Goal: Transaction & Acquisition: Book appointment/travel/reservation

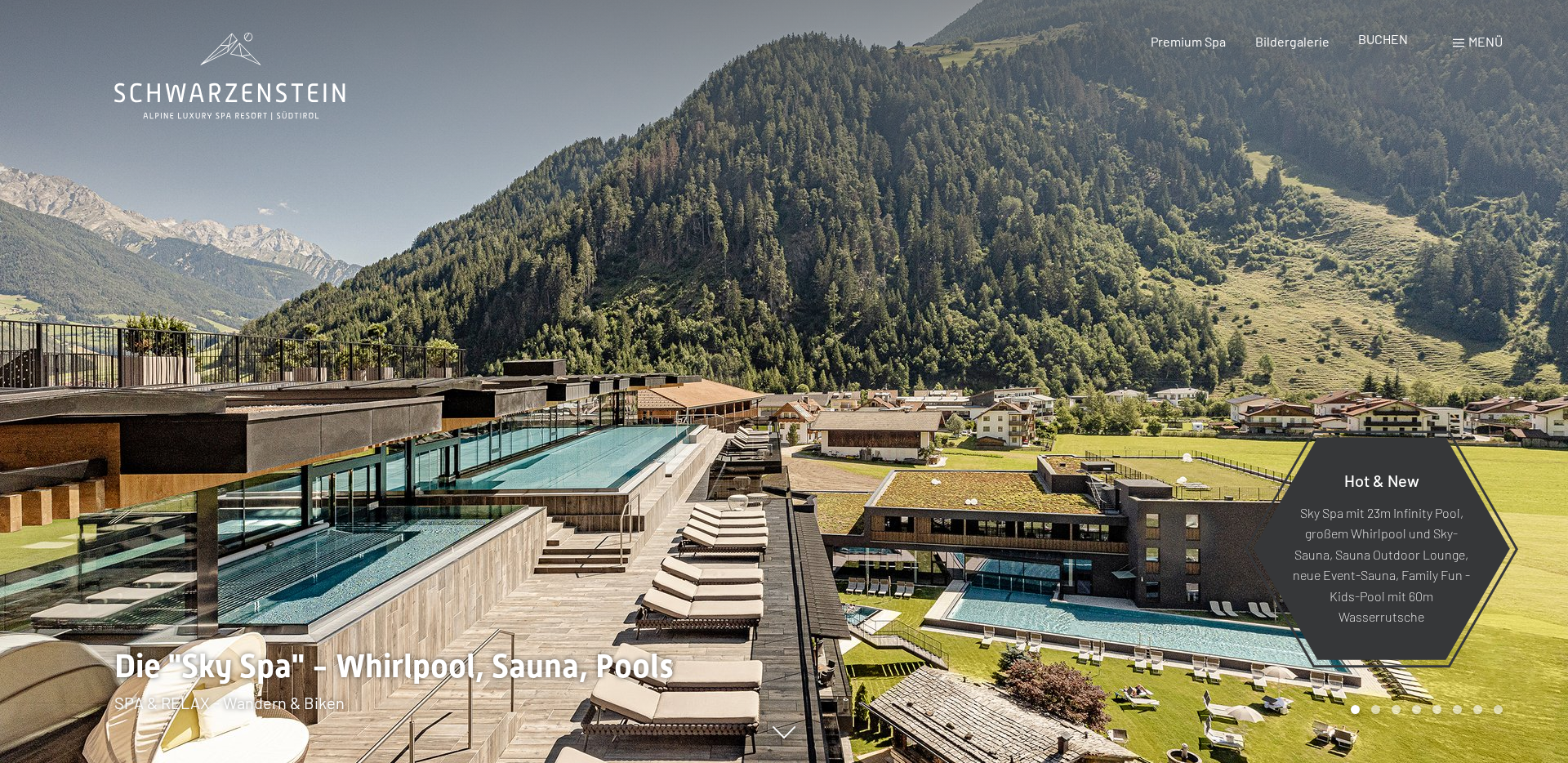
click at [1395, 47] on div "BUCHEN" at bounding box center [1383, 39] width 50 height 18
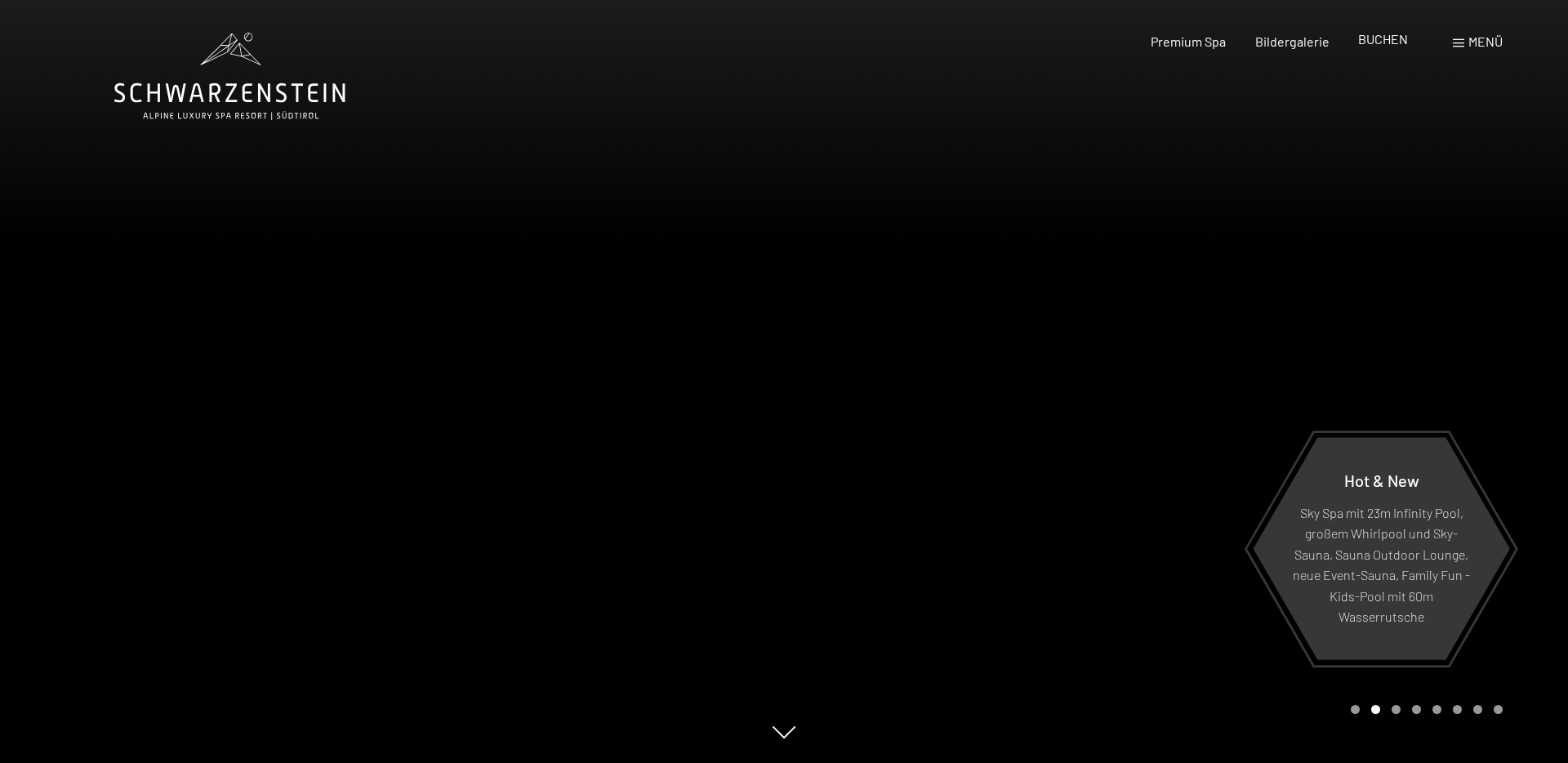
click at [1391, 42] on span "BUCHEN" at bounding box center [1383, 38] width 50 height 16
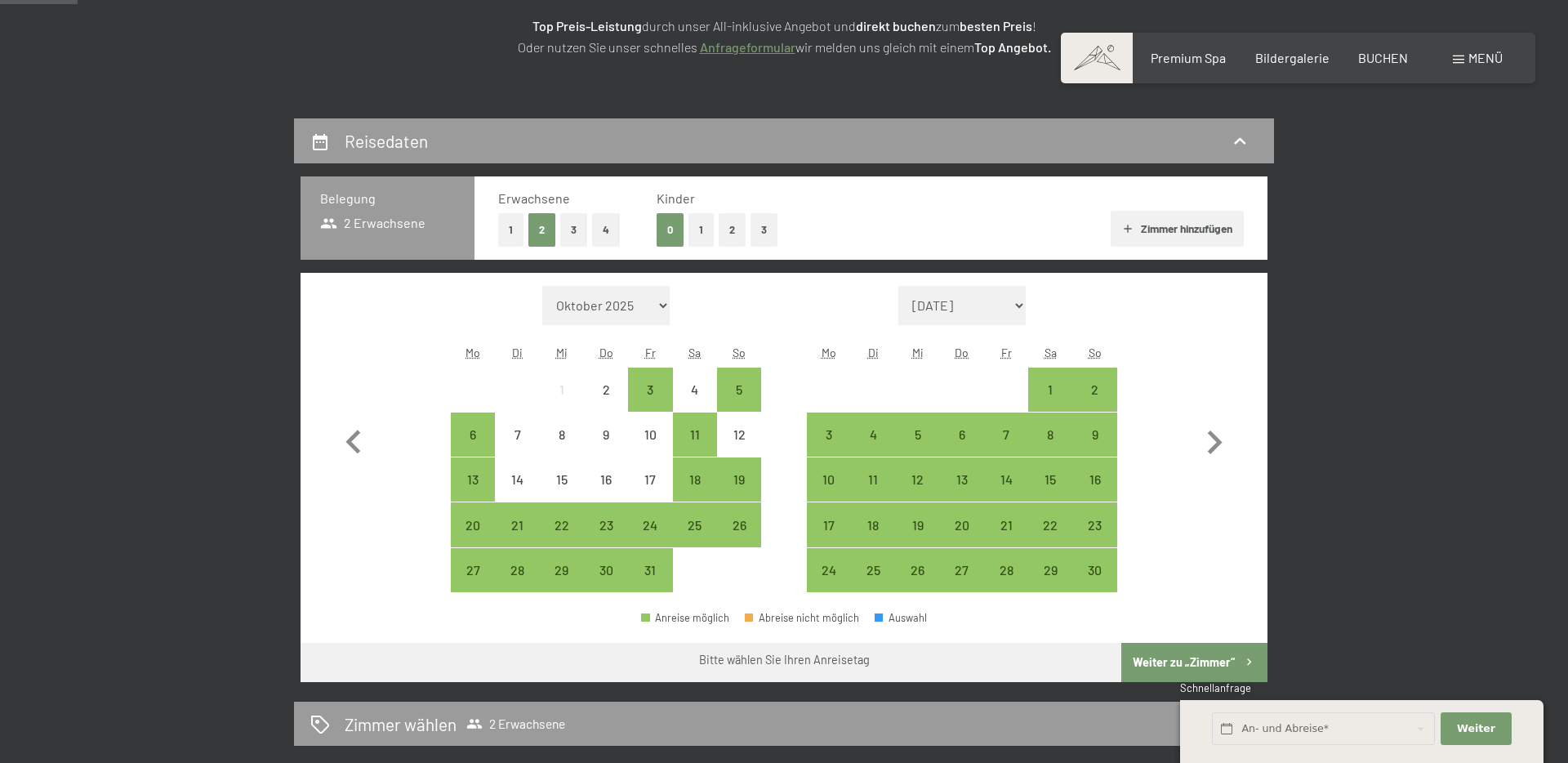
scroll to position [272, 0]
drag, startPoint x: 563, startPoint y: 532, endPoint x: 576, endPoint y: 532, distance: 13.0
click at [563, 533] on div "22" at bounding box center [562, 538] width 41 height 41
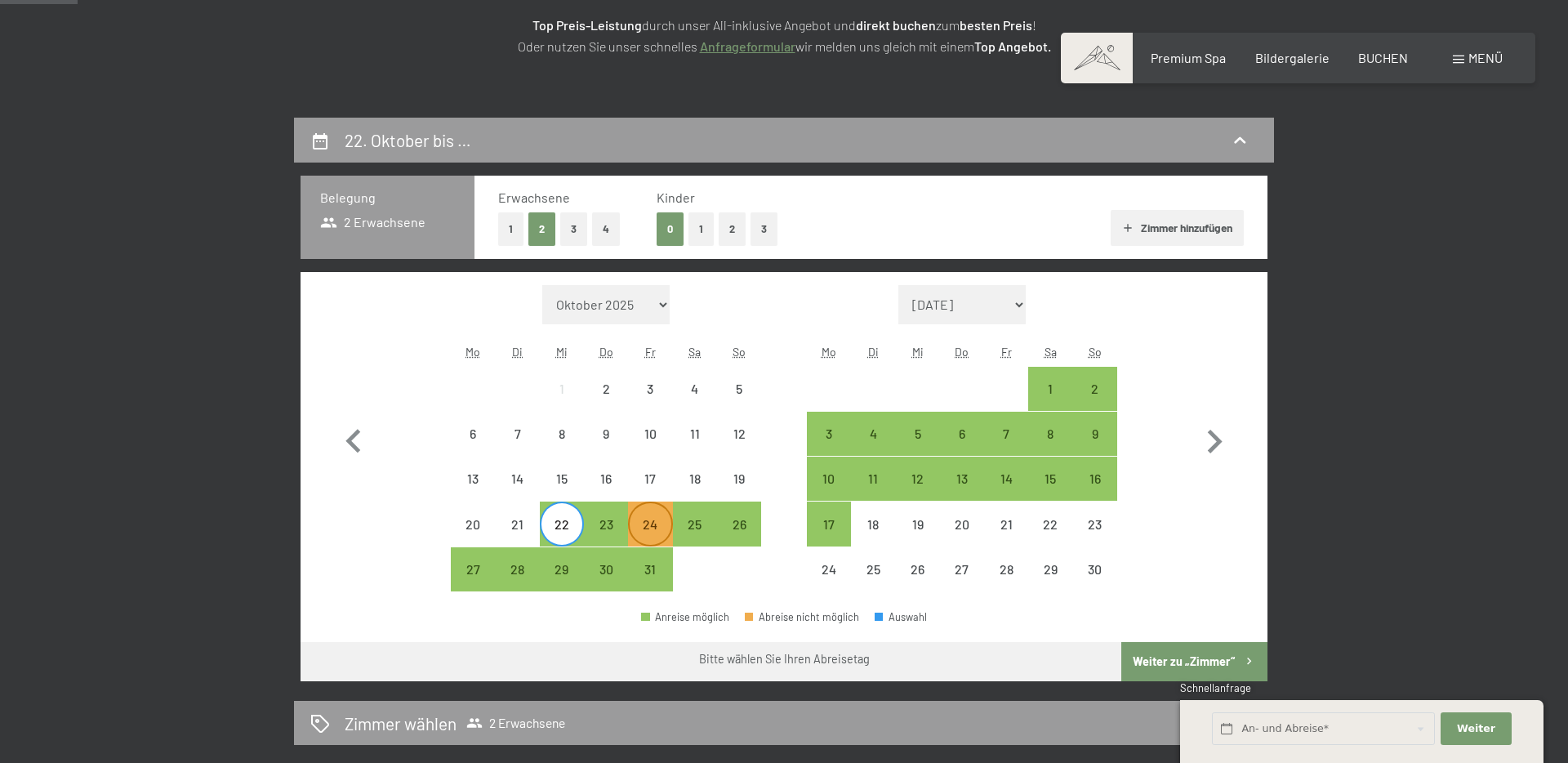
click at [641, 525] on div "24" at bounding box center [650, 538] width 41 height 41
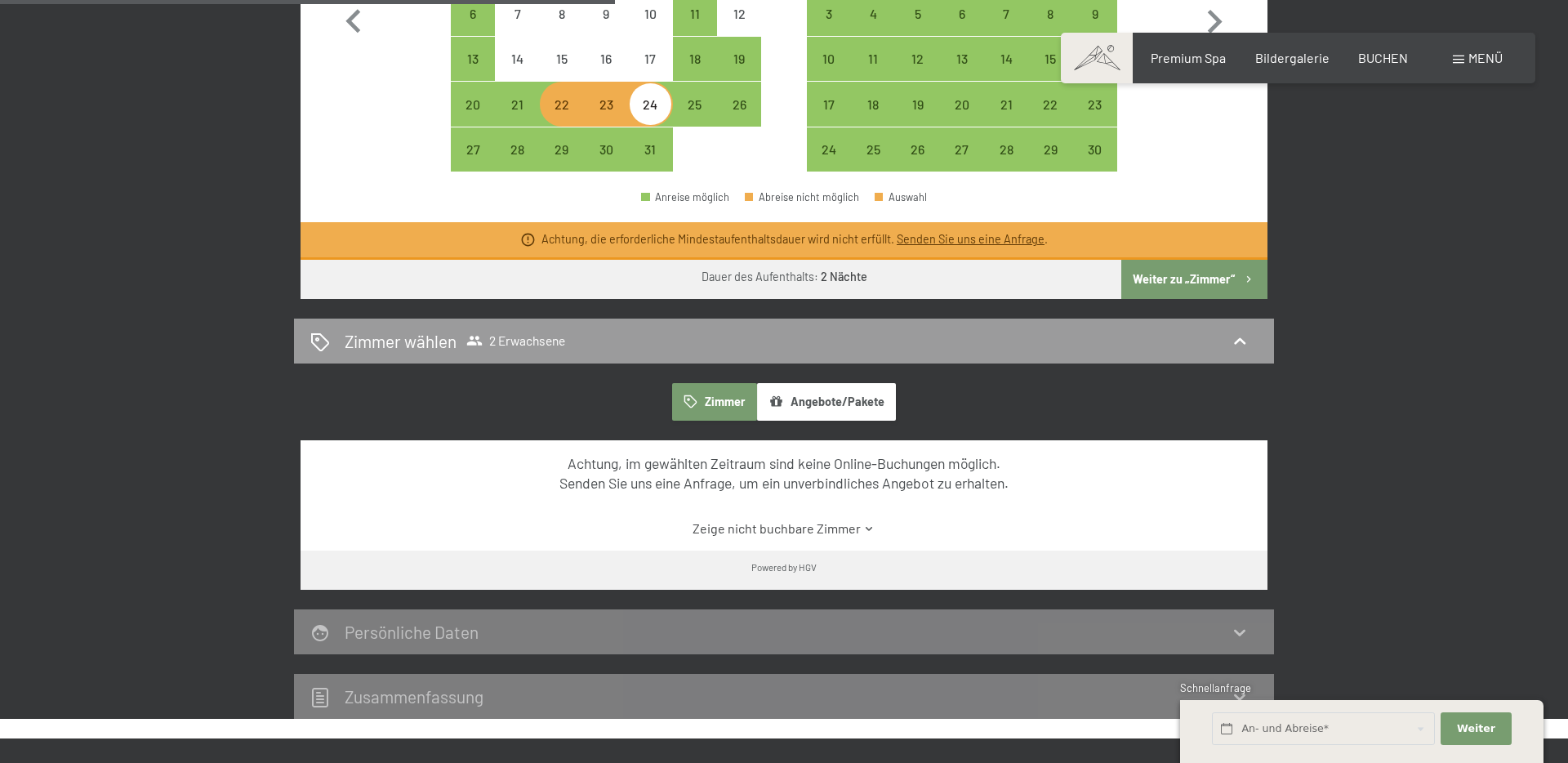
scroll to position [689, 0]
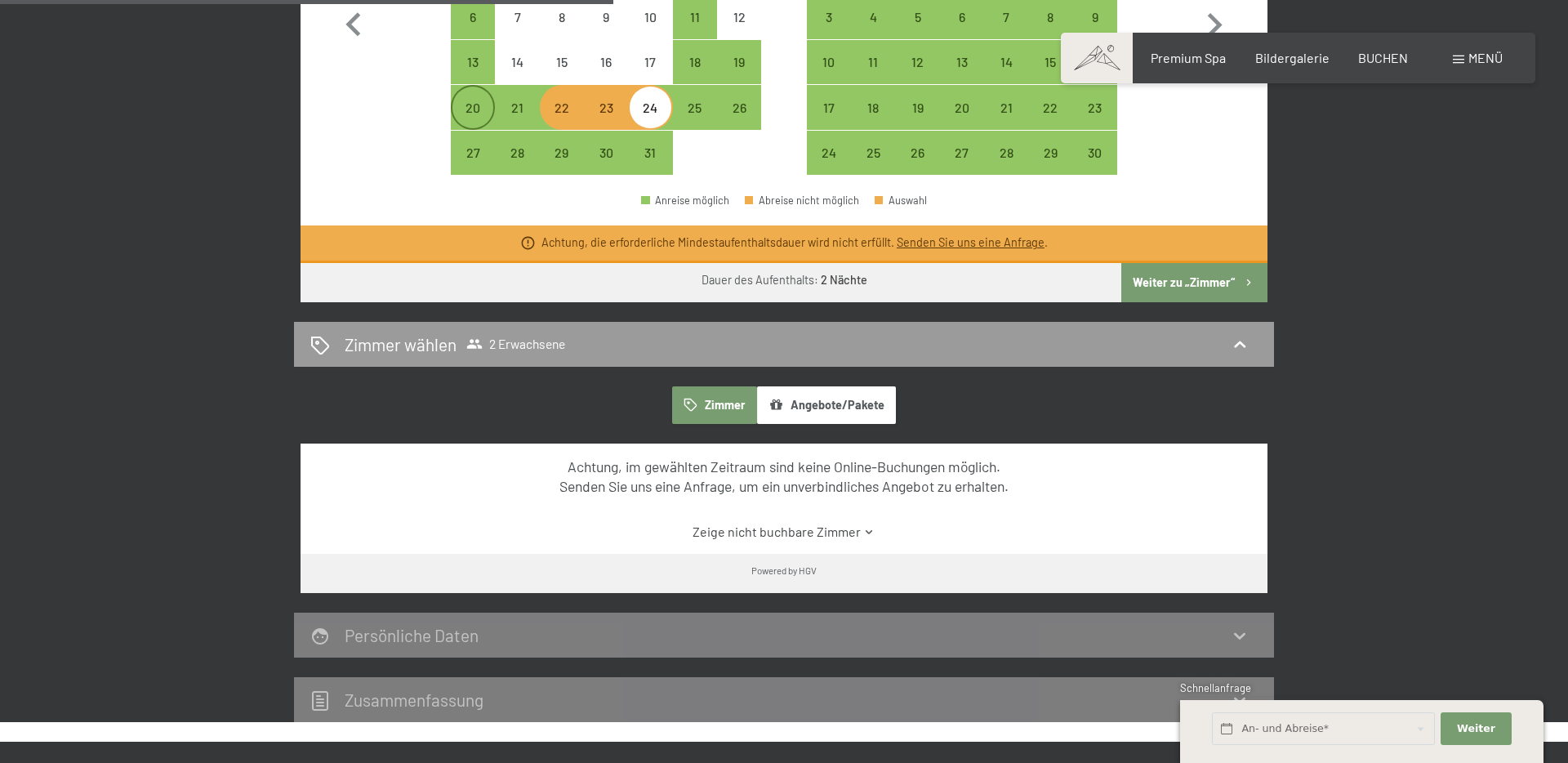
click at [471, 109] on div "20" at bounding box center [472, 121] width 41 height 41
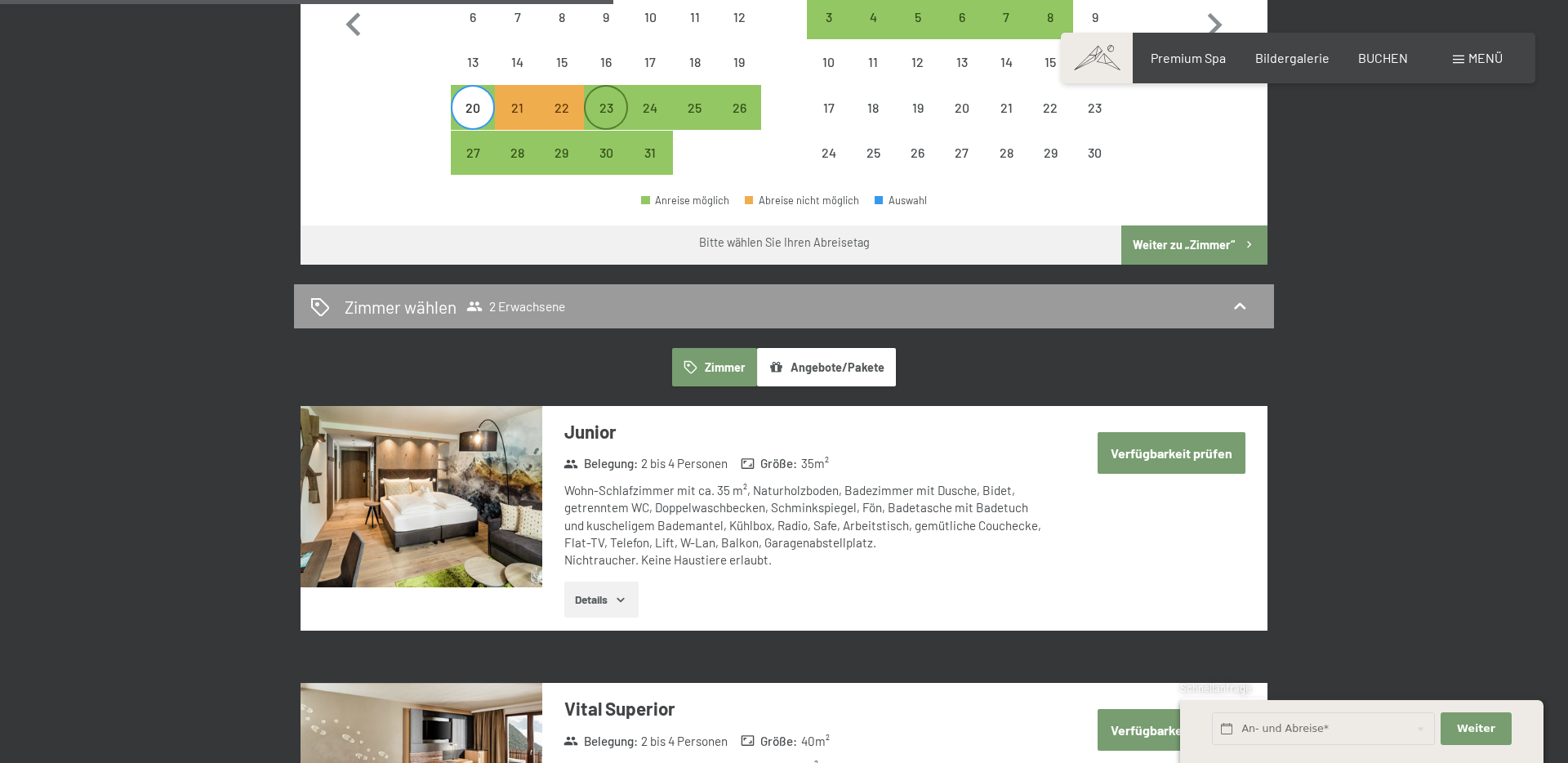
click at [609, 108] on div "23" at bounding box center [606, 121] width 41 height 41
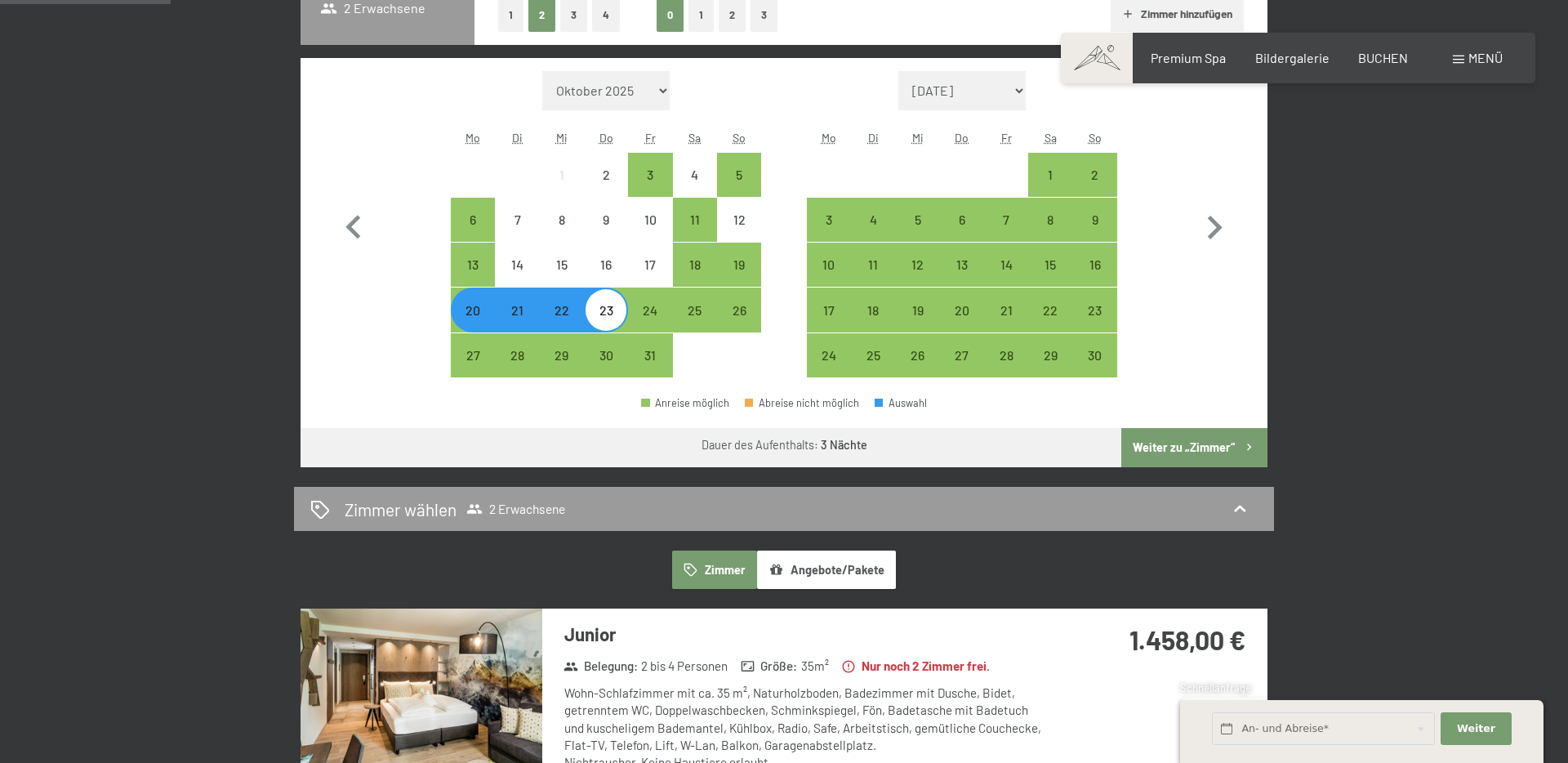
scroll to position [488, 0]
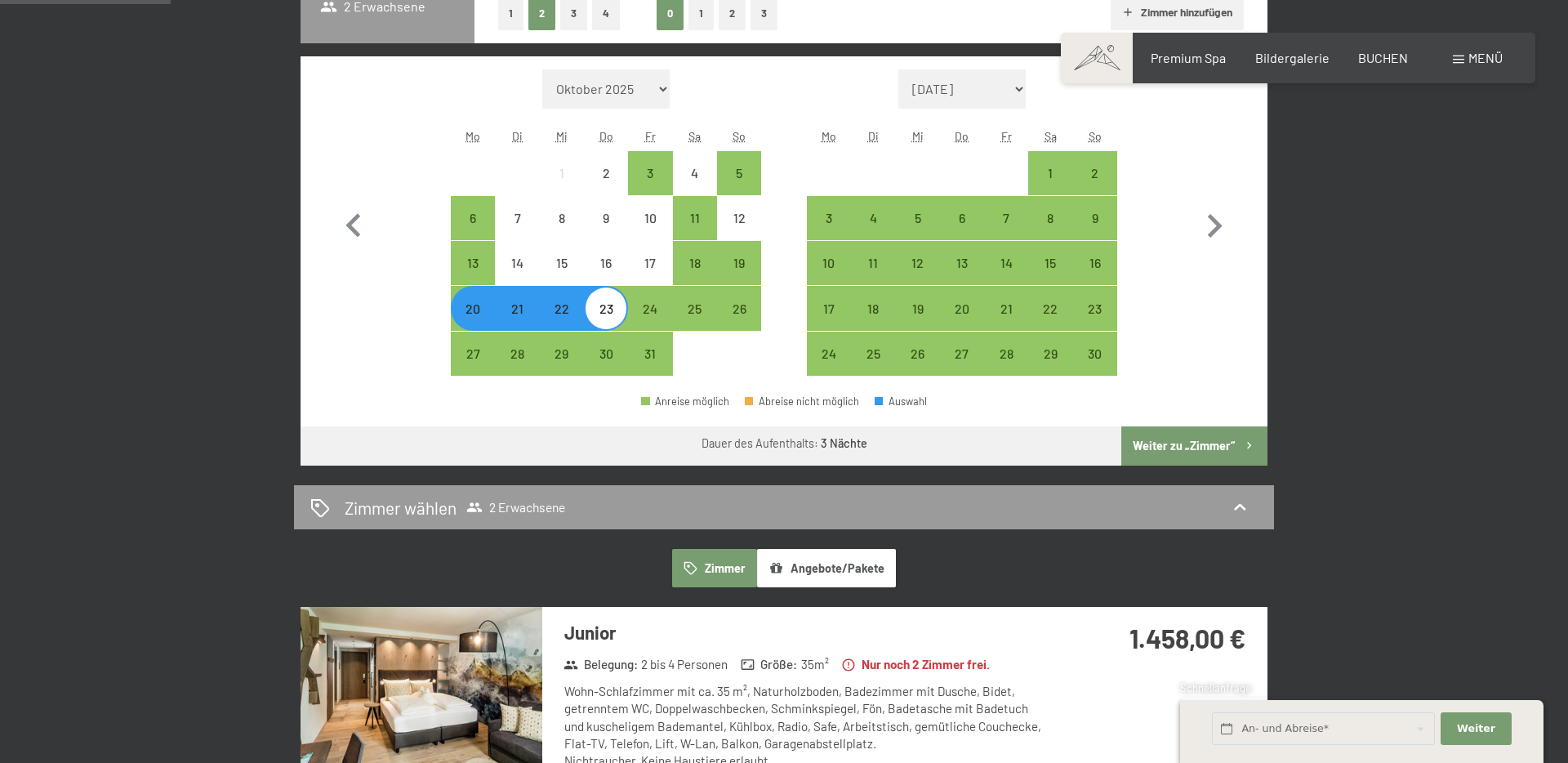
click at [512, 318] on div "21" at bounding box center [517, 322] width 41 height 41
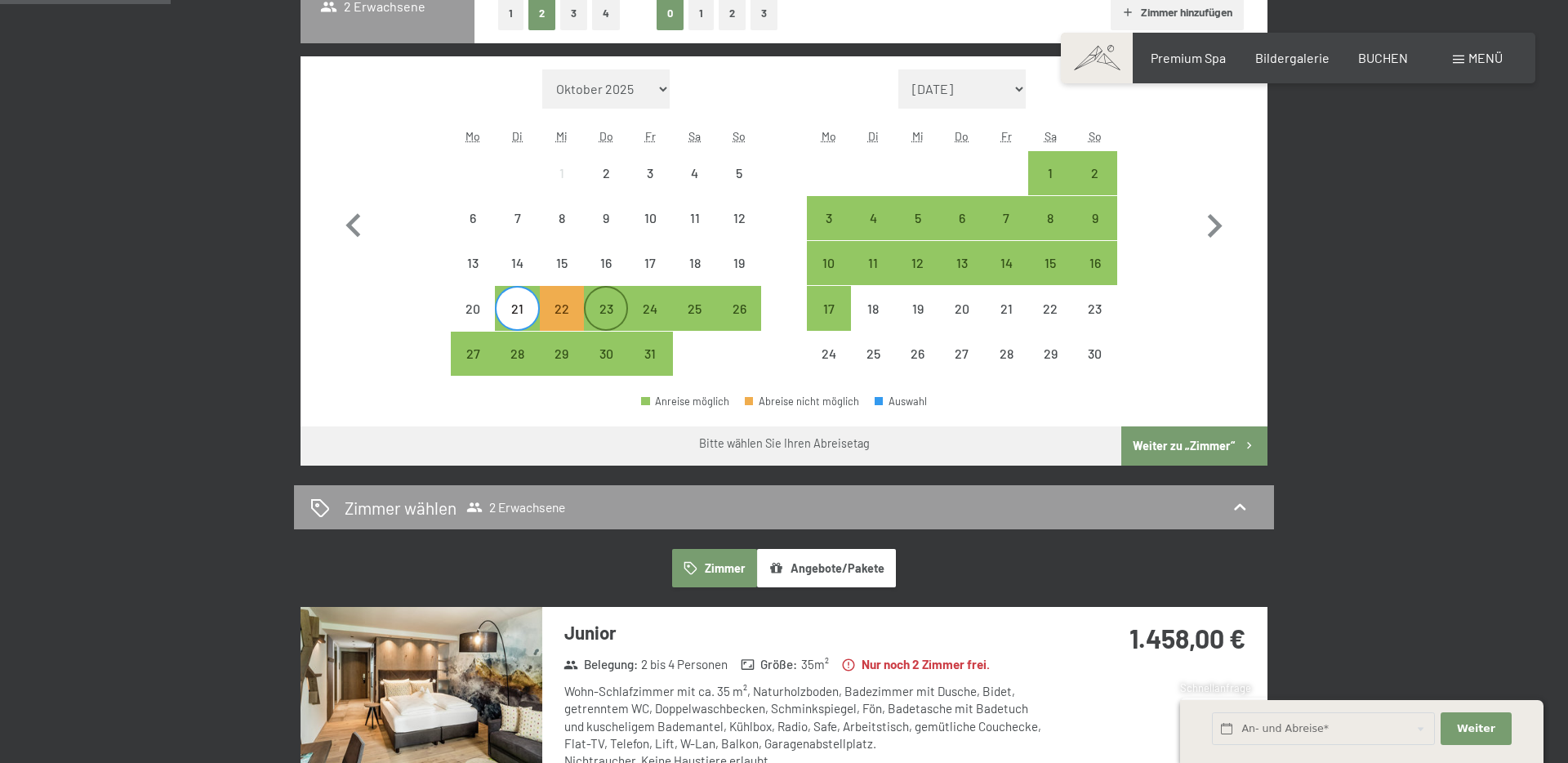
click at [598, 322] on div "23" at bounding box center [606, 322] width 41 height 41
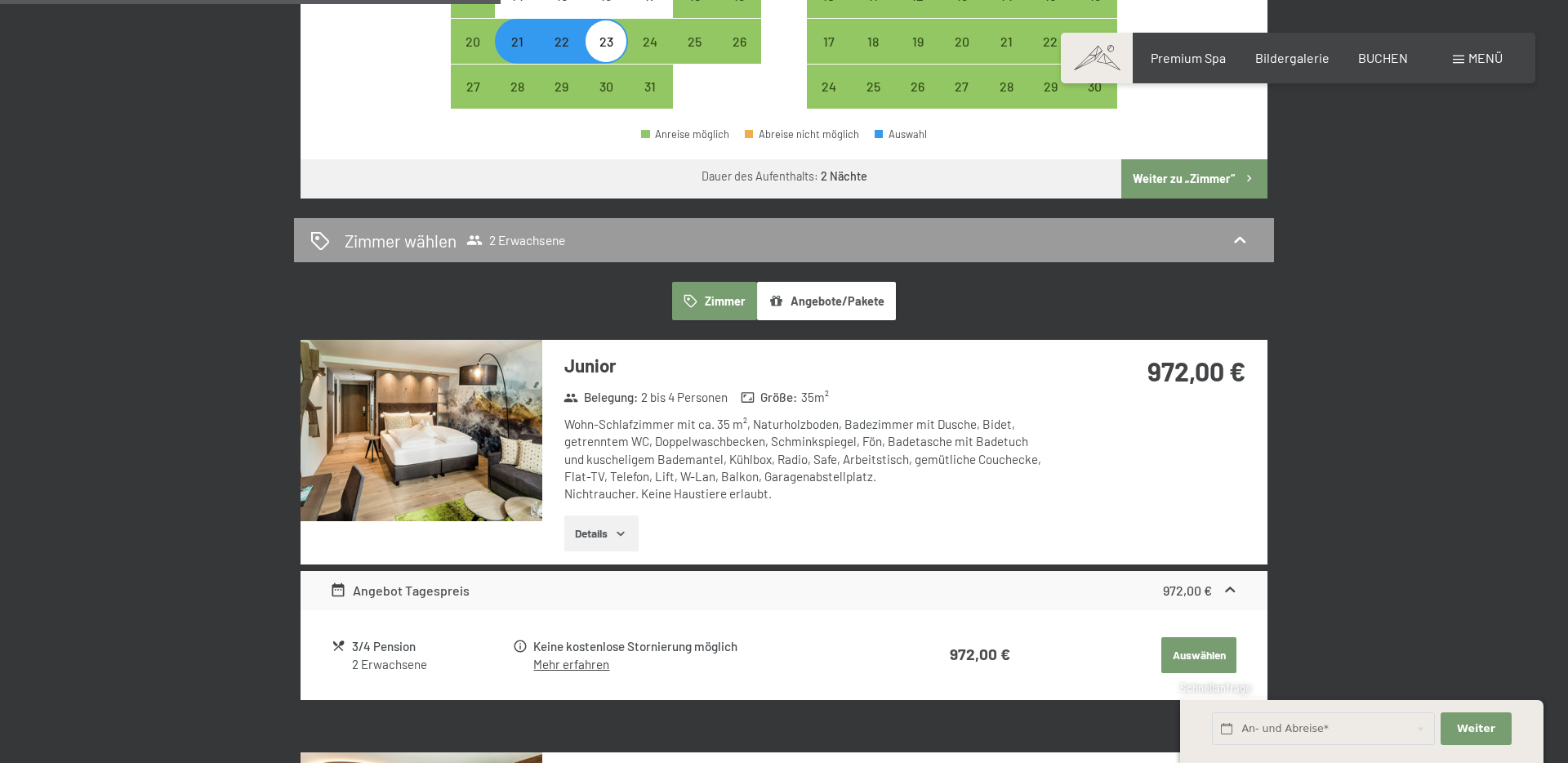
scroll to position [891, 0]
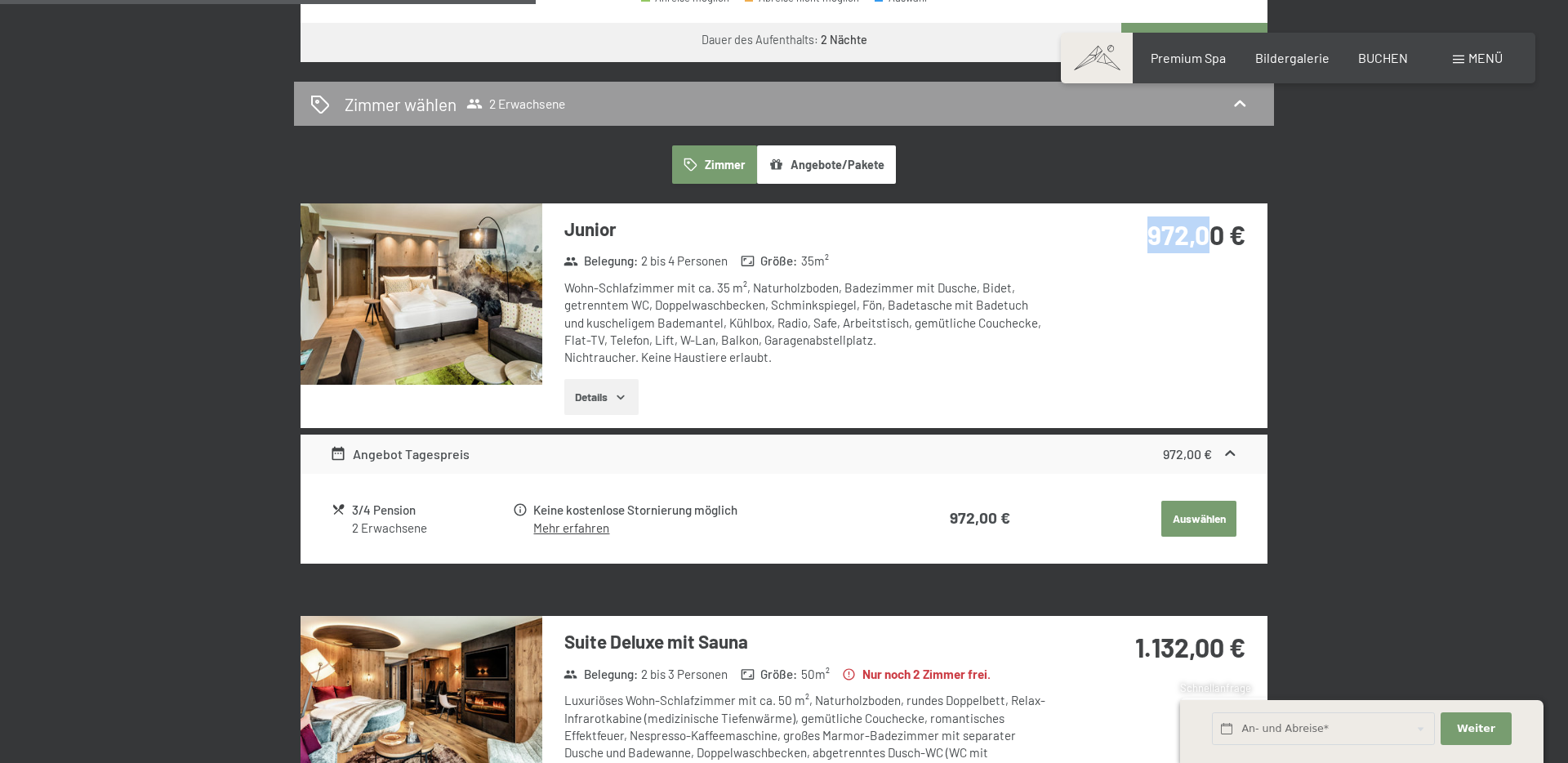
drag, startPoint x: 1128, startPoint y: 238, endPoint x: 1234, endPoint y: 252, distance: 106.9
click at [1222, 246] on div "972,00 €" at bounding box center [1155, 234] width 181 height 37
click at [828, 391] on div "Details" at bounding box center [807, 396] width 486 height 36
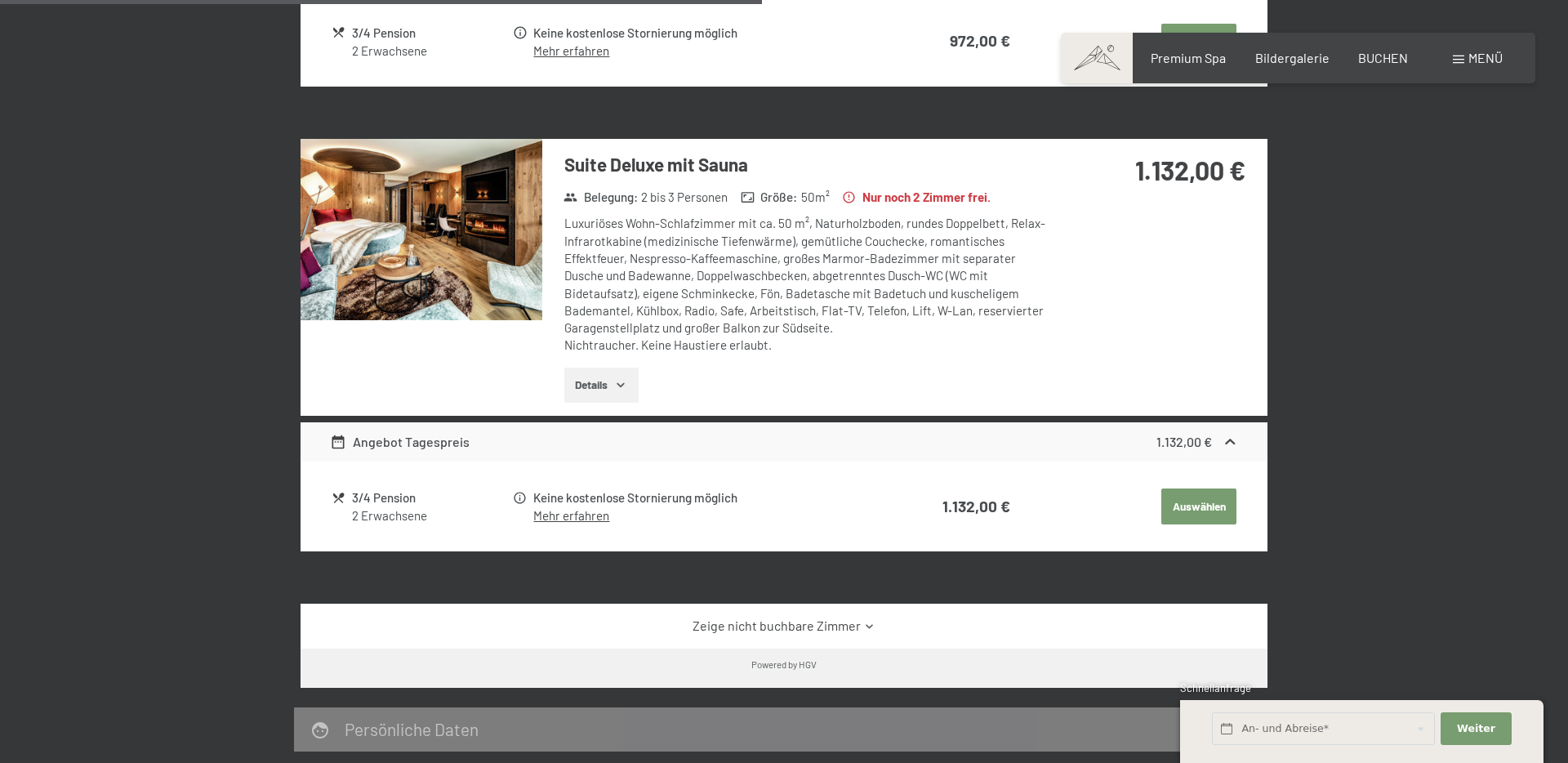
scroll to position [1254, 0]
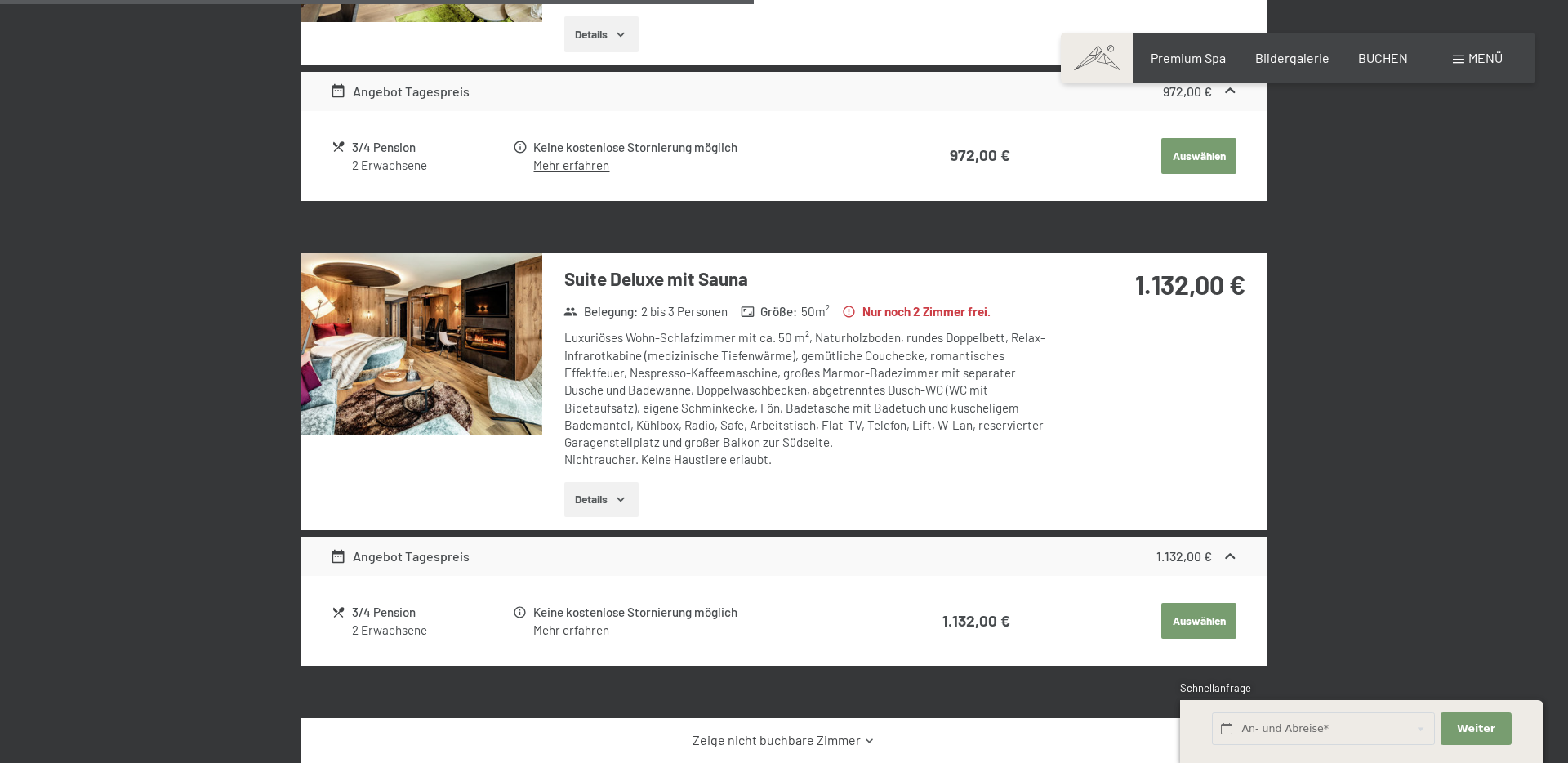
click at [627, 501] on icon "button" at bounding box center [621, 500] width 13 height 13
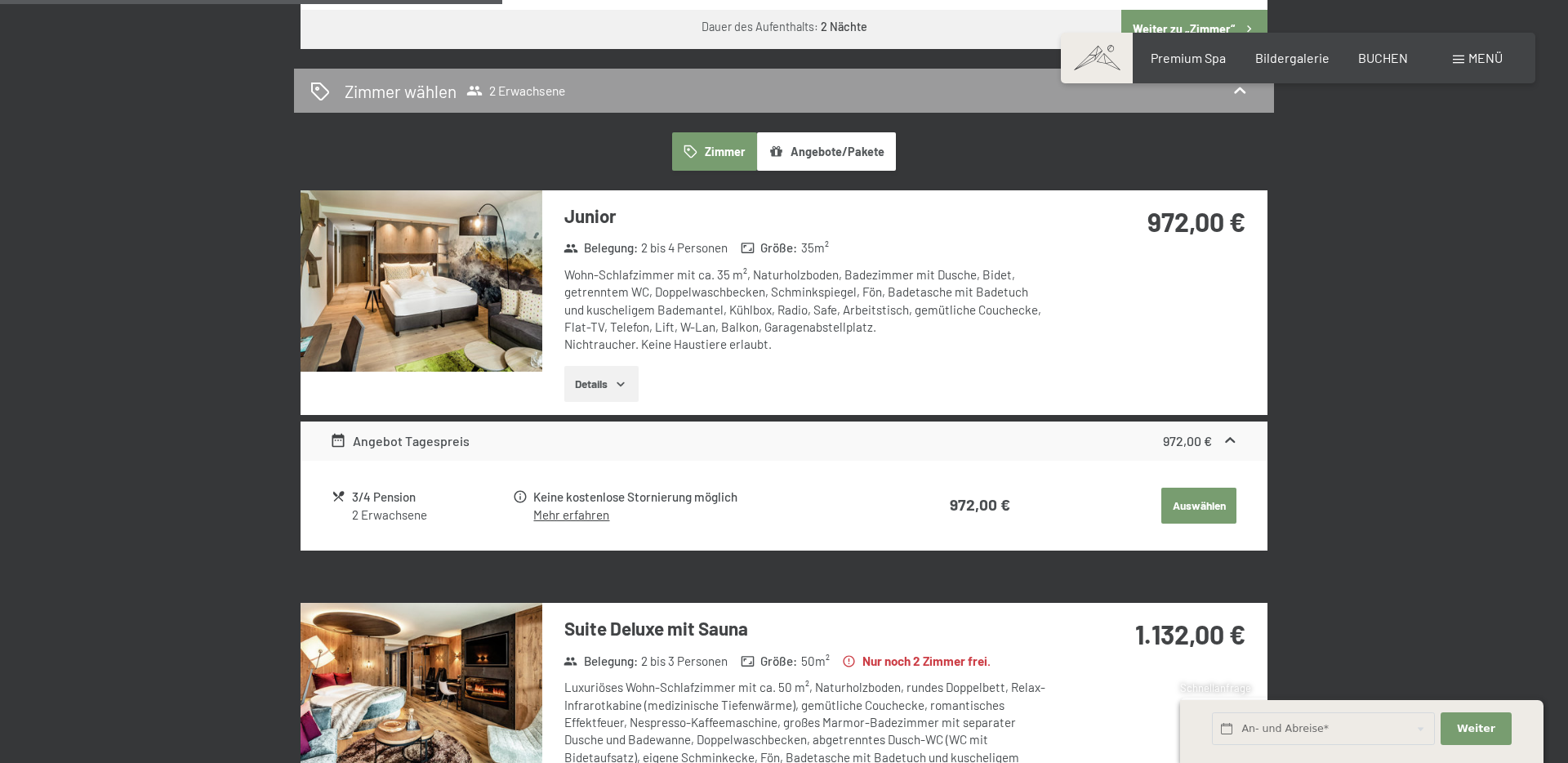
scroll to position [902, 0]
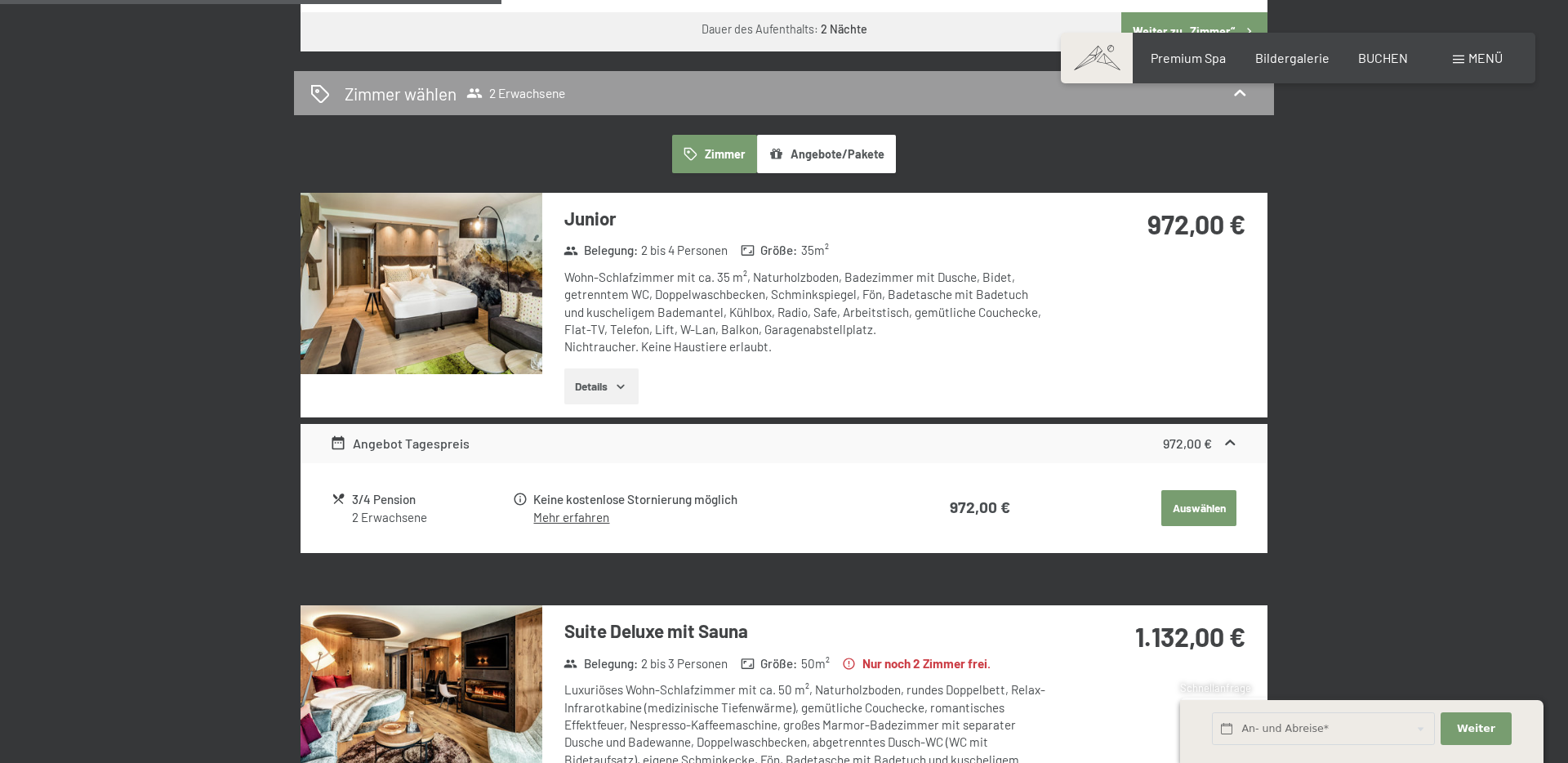
click at [592, 521] on link "Mehr erfahren" at bounding box center [571, 517] width 76 height 15
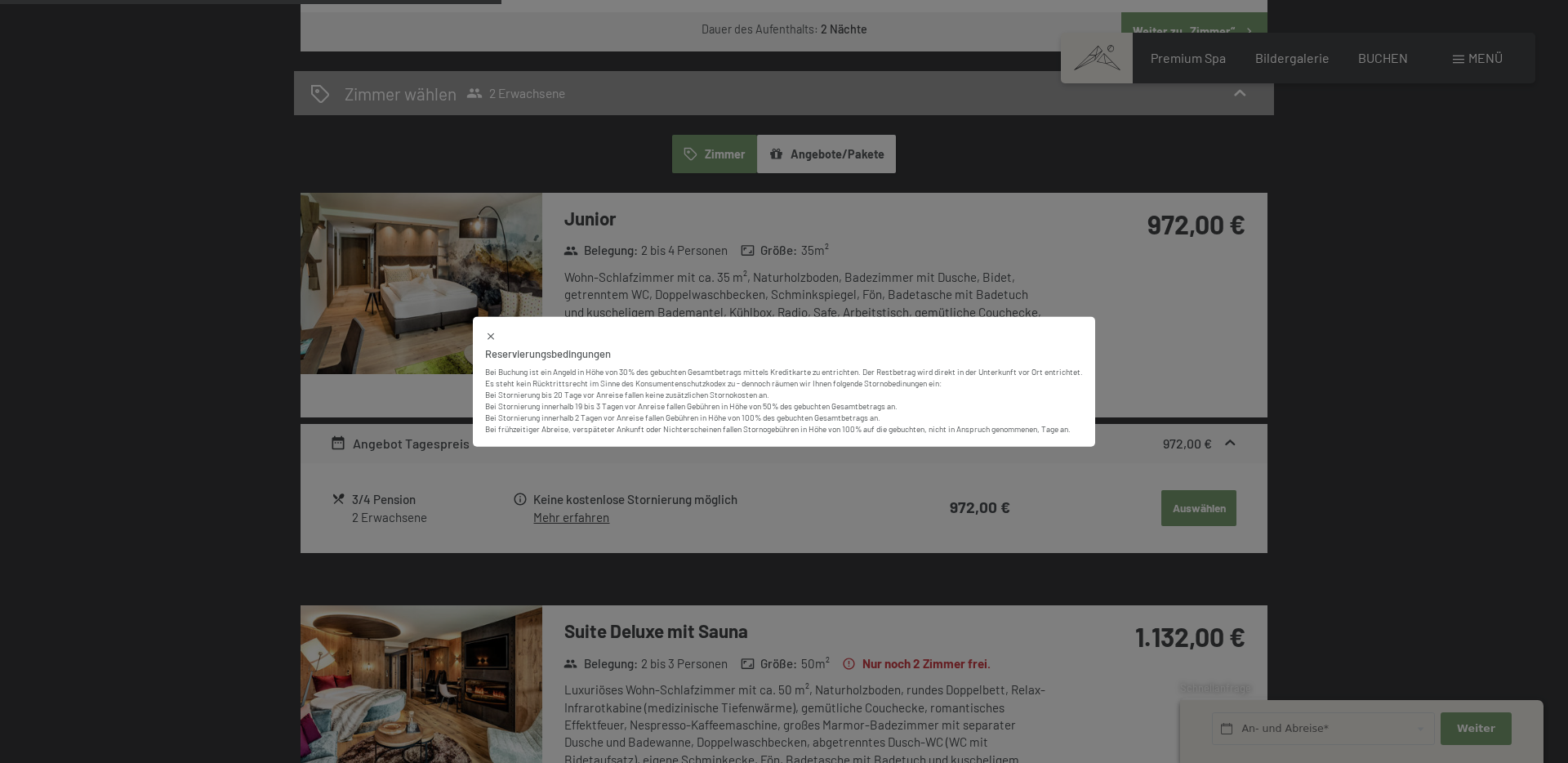
click at [629, 487] on div "Reservierungsbedingungen Bei Buchung ist ein Angeld in Höhe von 30% des gebucht…" at bounding box center [784, 382] width 1568 height 763
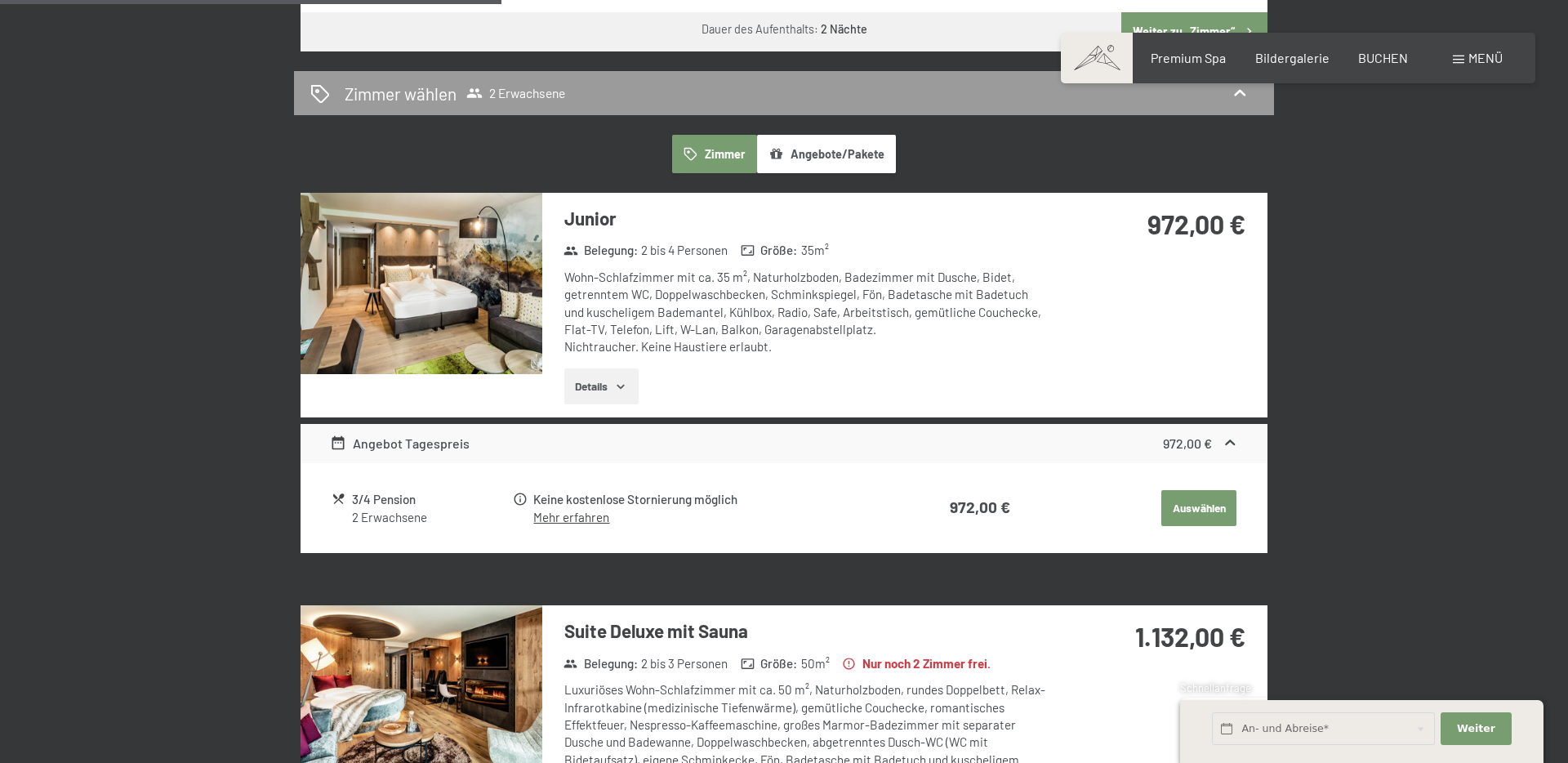
click at [1224, 443] on icon at bounding box center [1230, 443] width 17 height 17
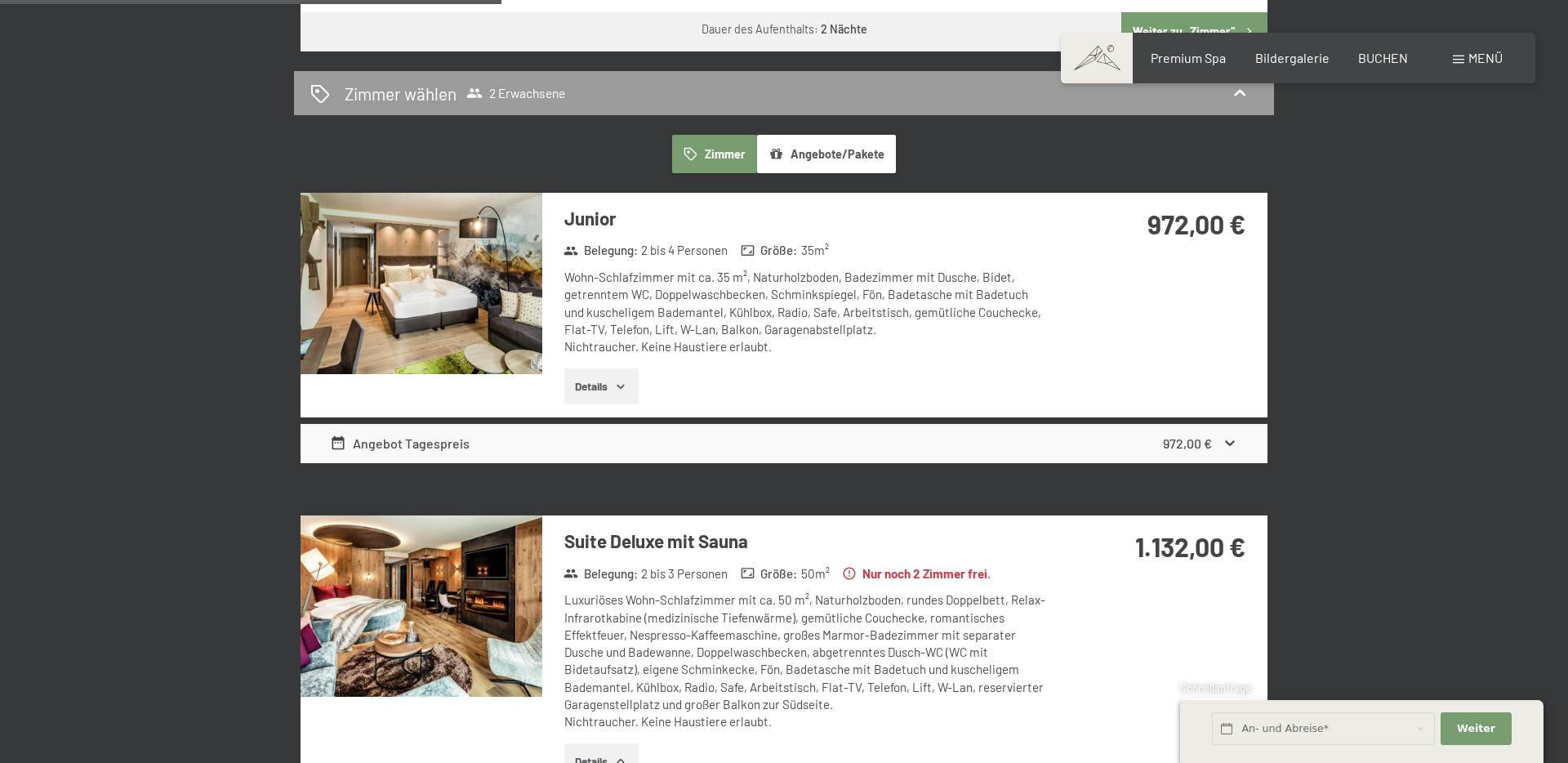
click at [1226, 441] on icon at bounding box center [1230, 443] width 17 height 17
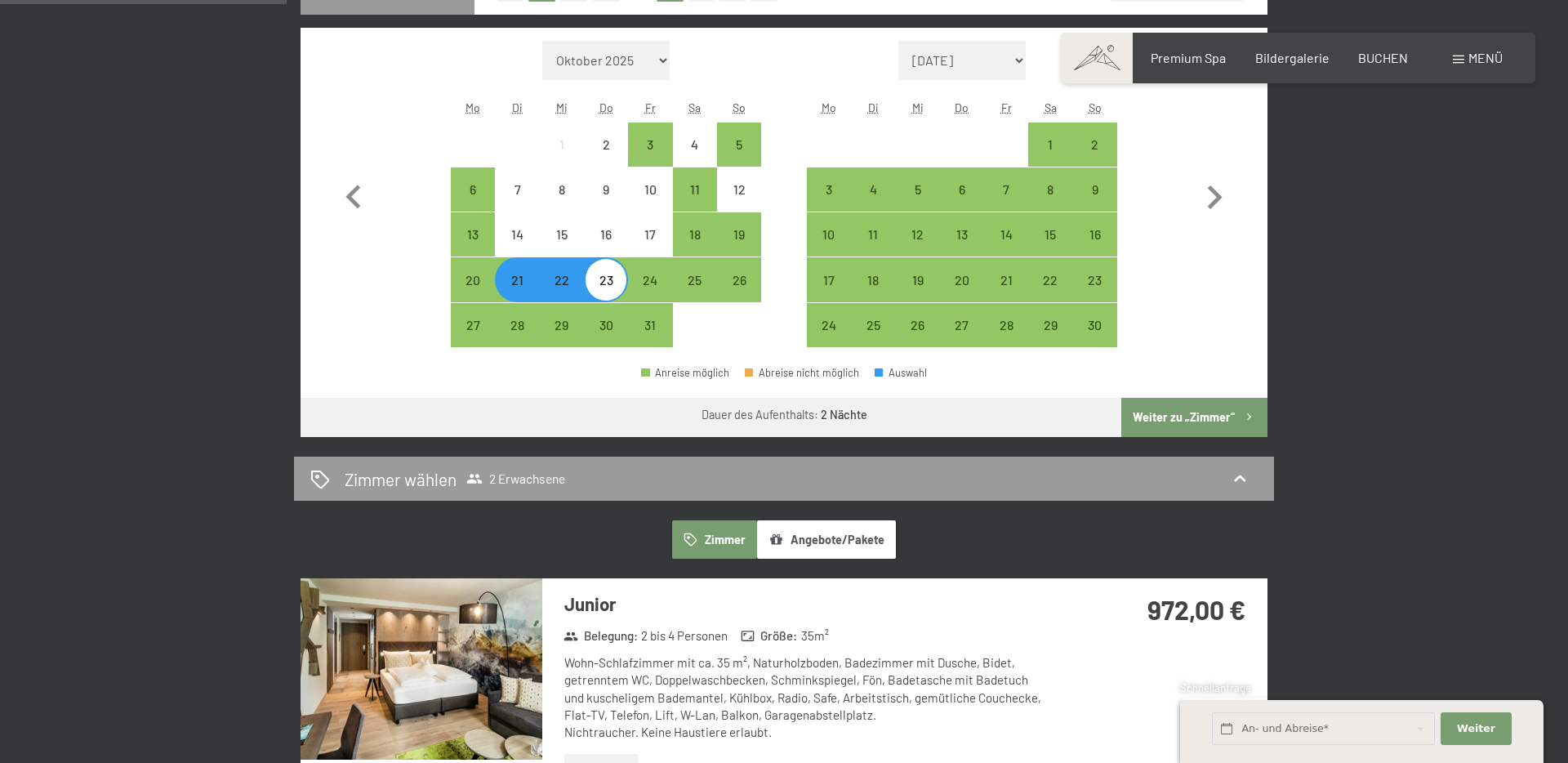
scroll to position [511, 0]
